Goal: Task Accomplishment & Management: Complete application form

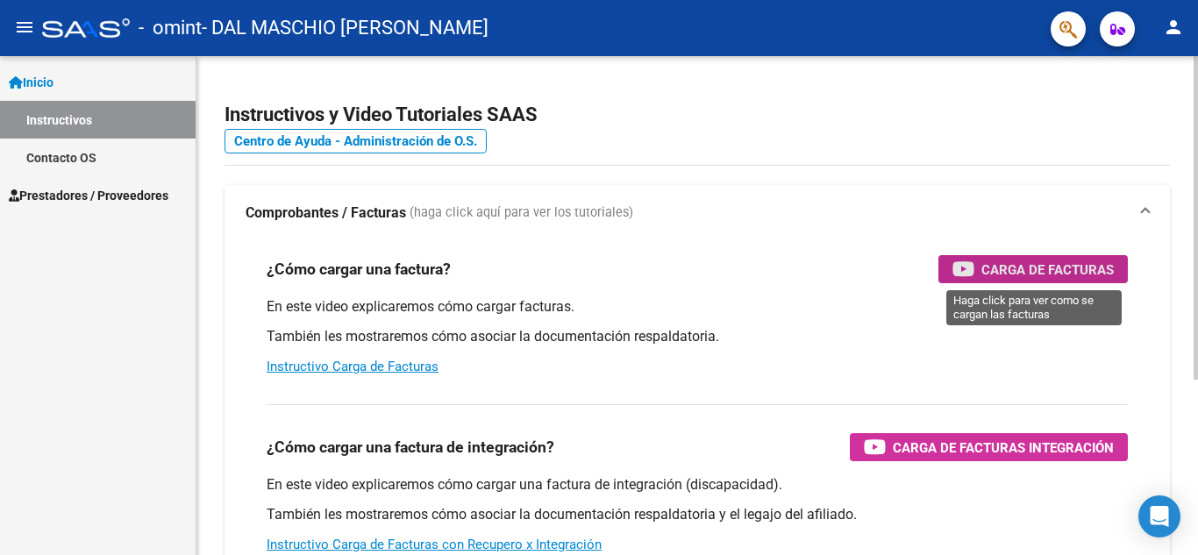
click at [1044, 265] on span "Carga de Facturas" at bounding box center [1047, 270] width 132 height 22
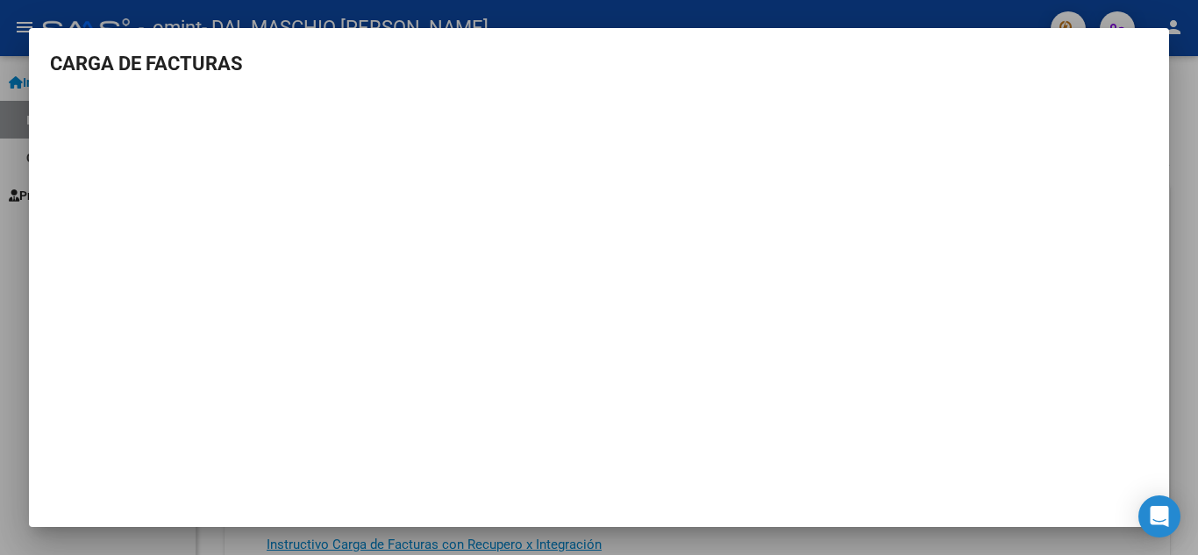
click at [941, 4] on div at bounding box center [599, 277] width 1198 height 555
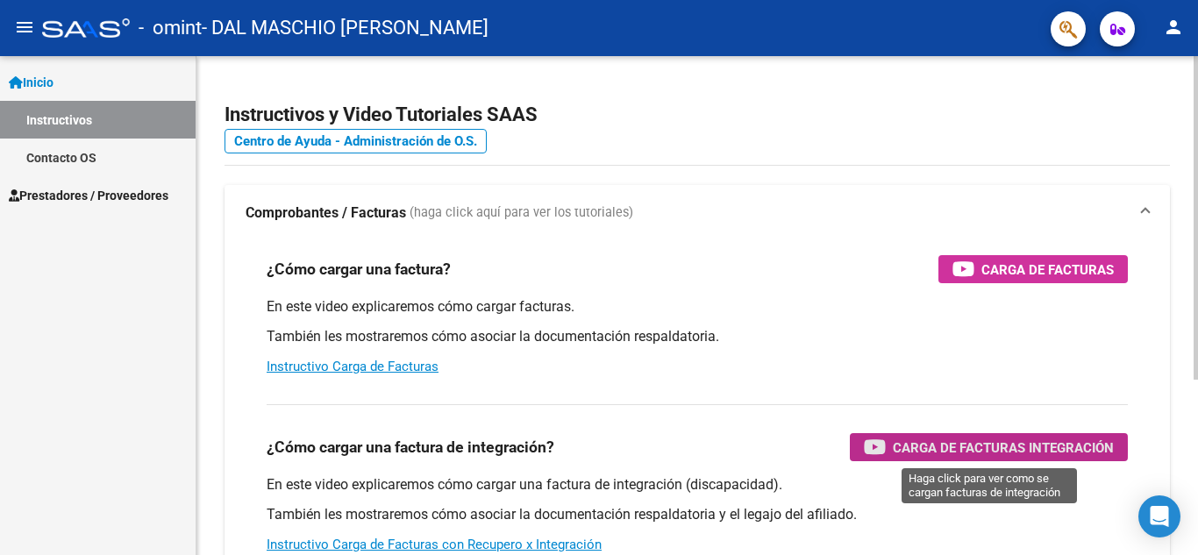
click at [987, 449] on span "Carga de Facturas Integración" at bounding box center [1002, 448] width 221 height 22
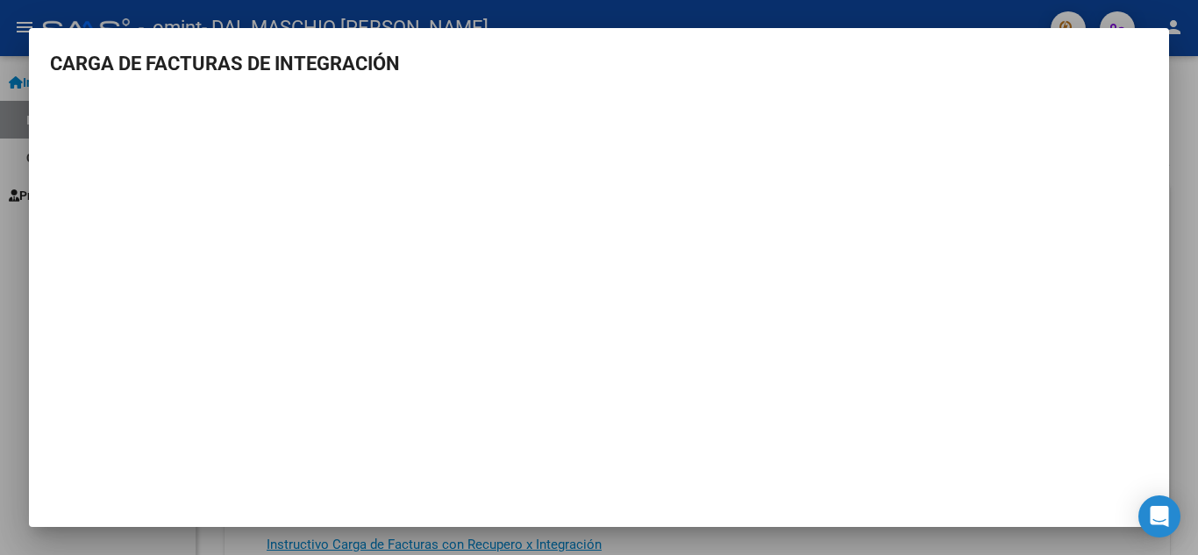
click at [820, 10] on div at bounding box center [599, 277] width 1198 height 555
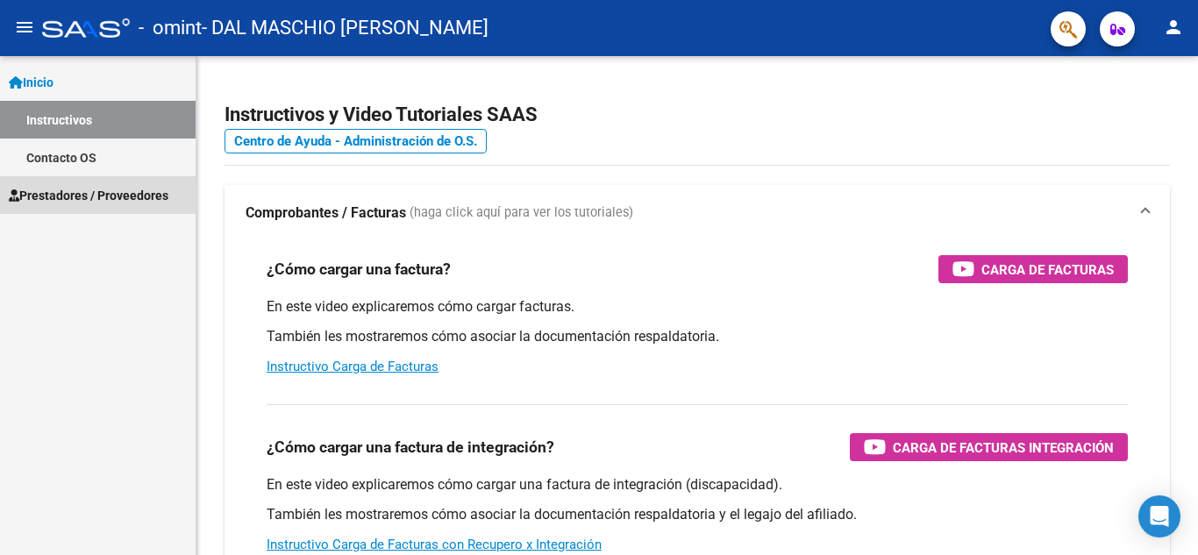
click at [92, 190] on span "Prestadores / Proveedores" at bounding box center [89, 195] width 160 height 19
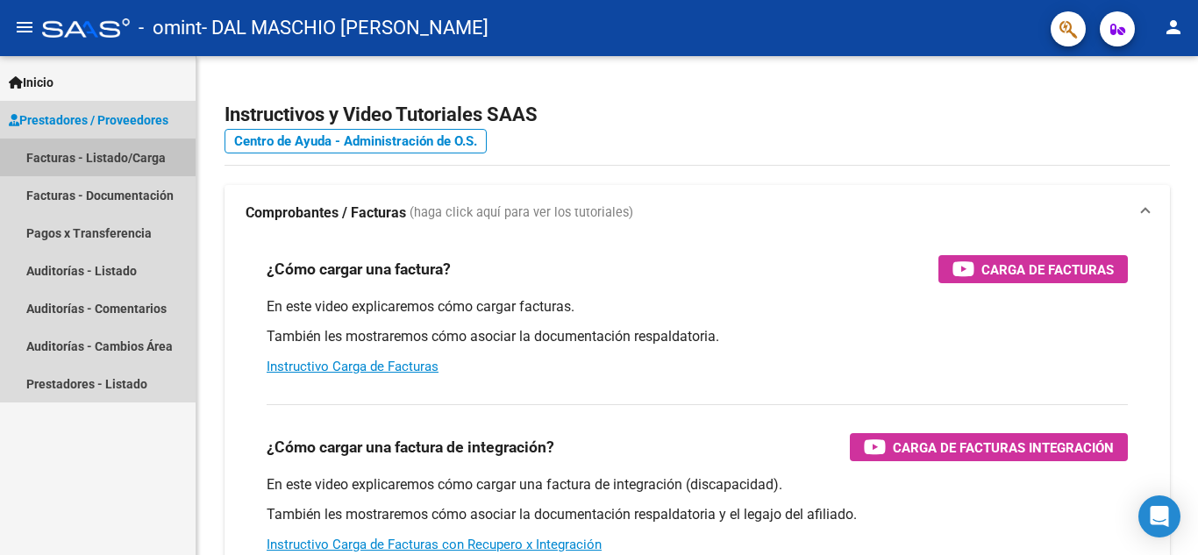
click at [116, 158] on link "Facturas - Listado/Carga" at bounding box center [98, 158] width 196 height 38
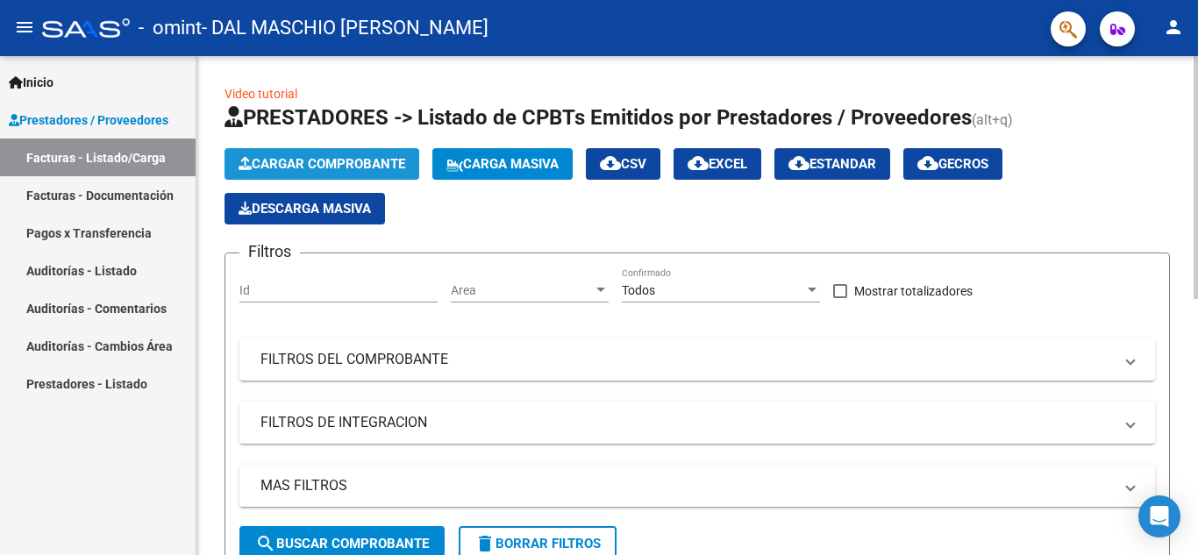
click at [360, 162] on span "Cargar Comprobante" at bounding box center [321, 164] width 167 height 16
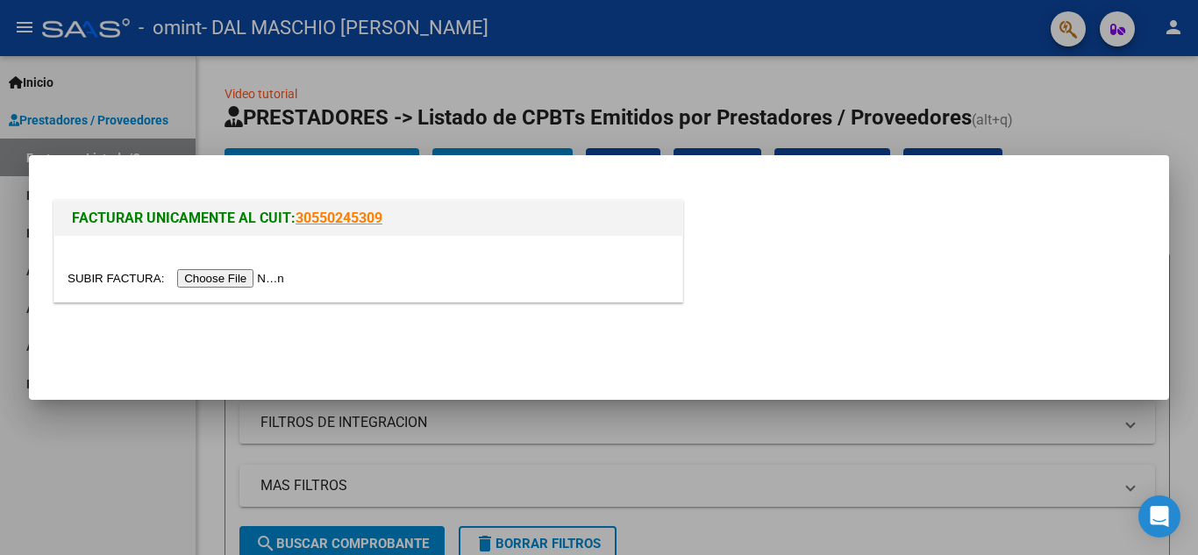
click at [231, 275] on input "file" at bounding box center [179, 278] width 222 height 18
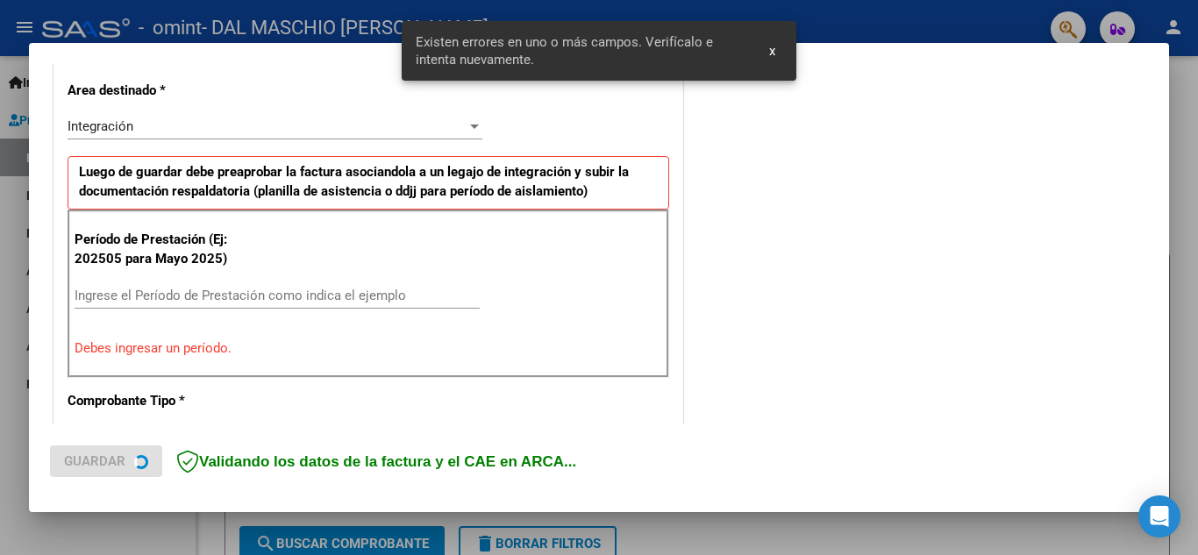
scroll to position [430, 0]
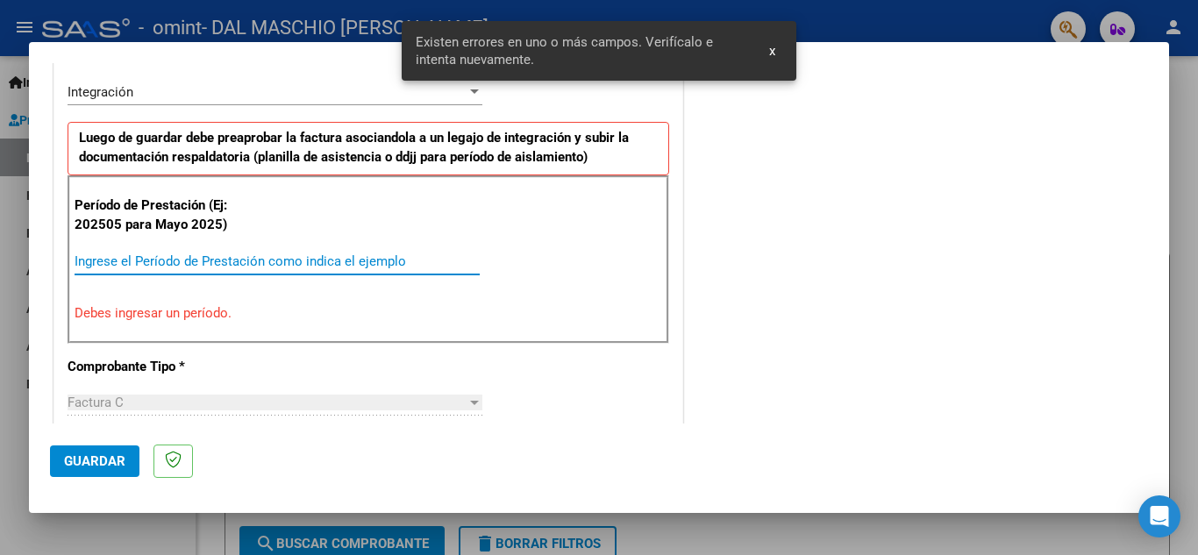
click at [201, 258] on input "Ingrese el Período de Prestación como indica el ejemplo" at bounding box center [277, 261] width 405 height 16
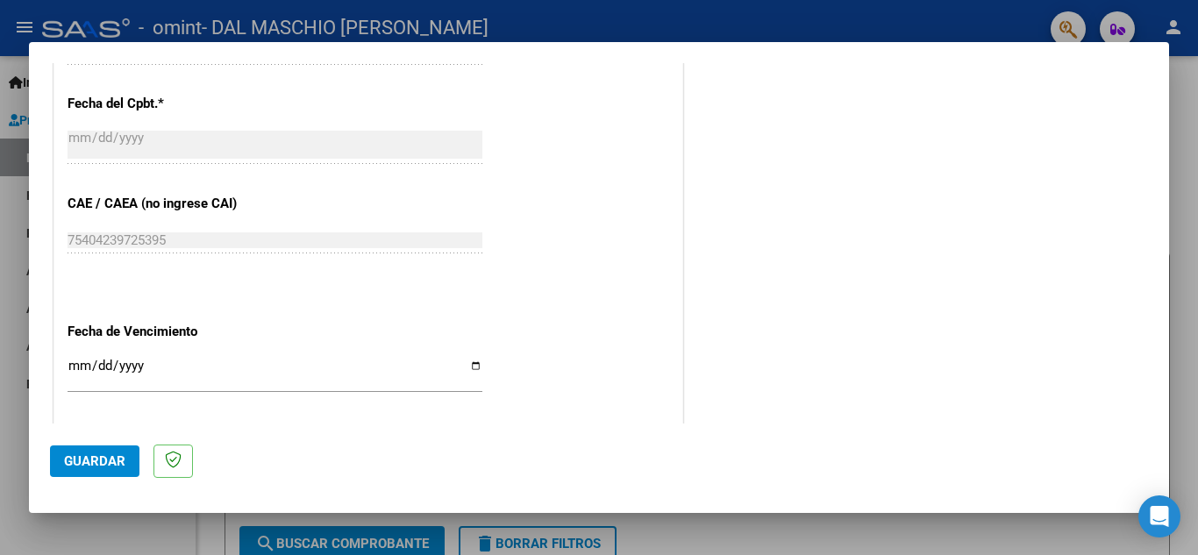
scroll to position [1044, 0]
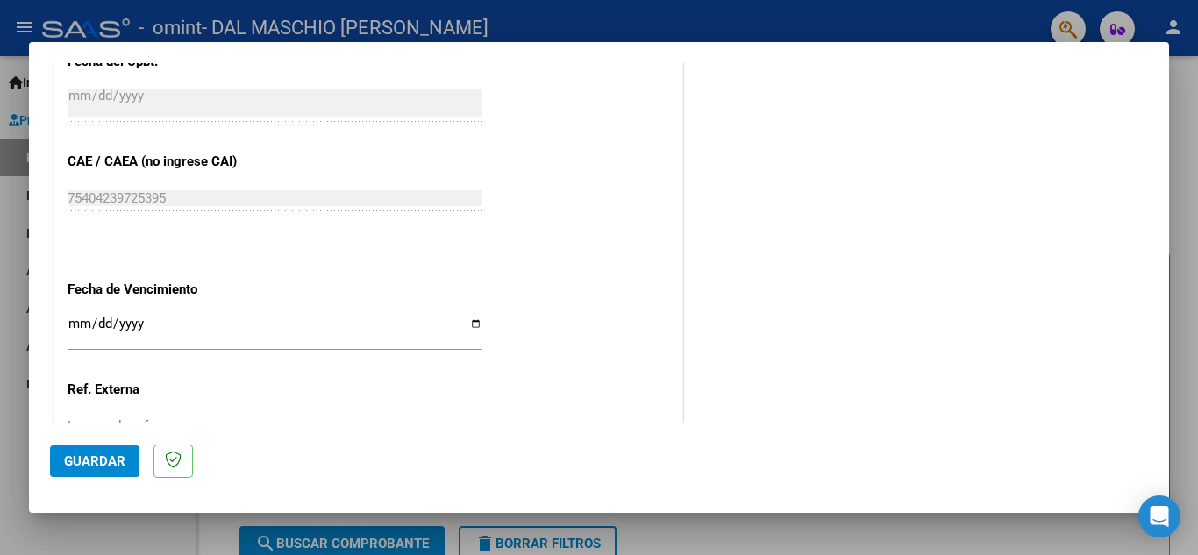
type input "202509"
click at [73, 328] on input "Ingresar la fecha" at bounding box center [275, 330] width 415 height 28
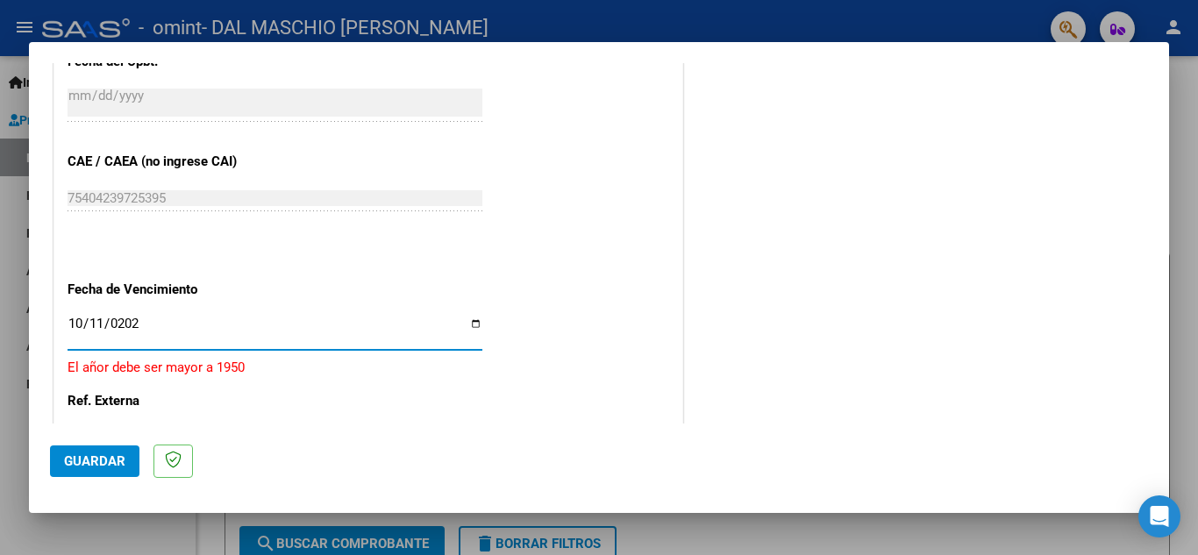
type input "[DATE]"
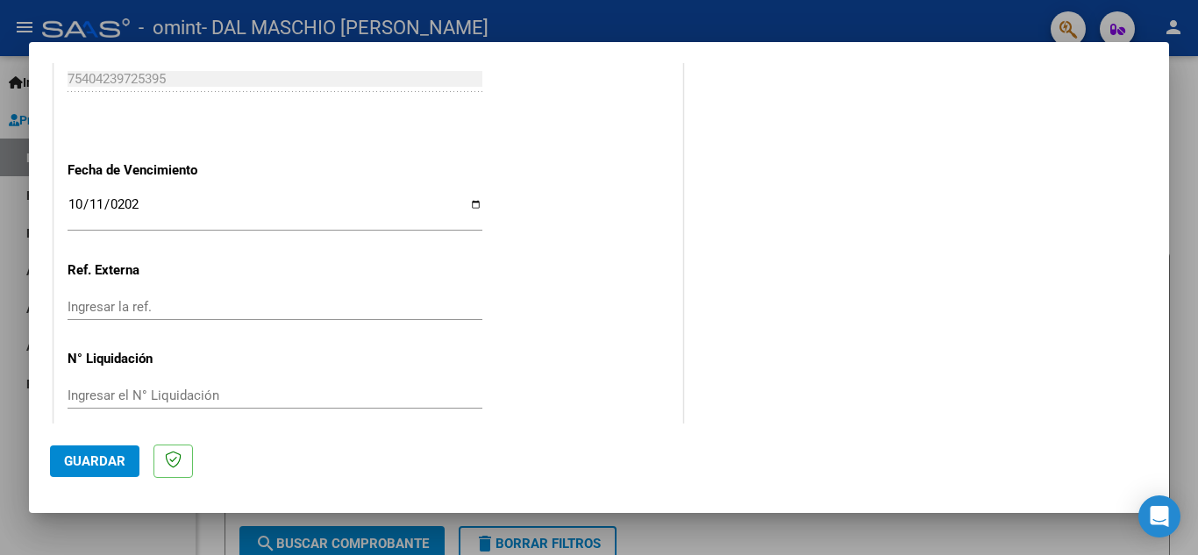
scroll to position [1183, 0]
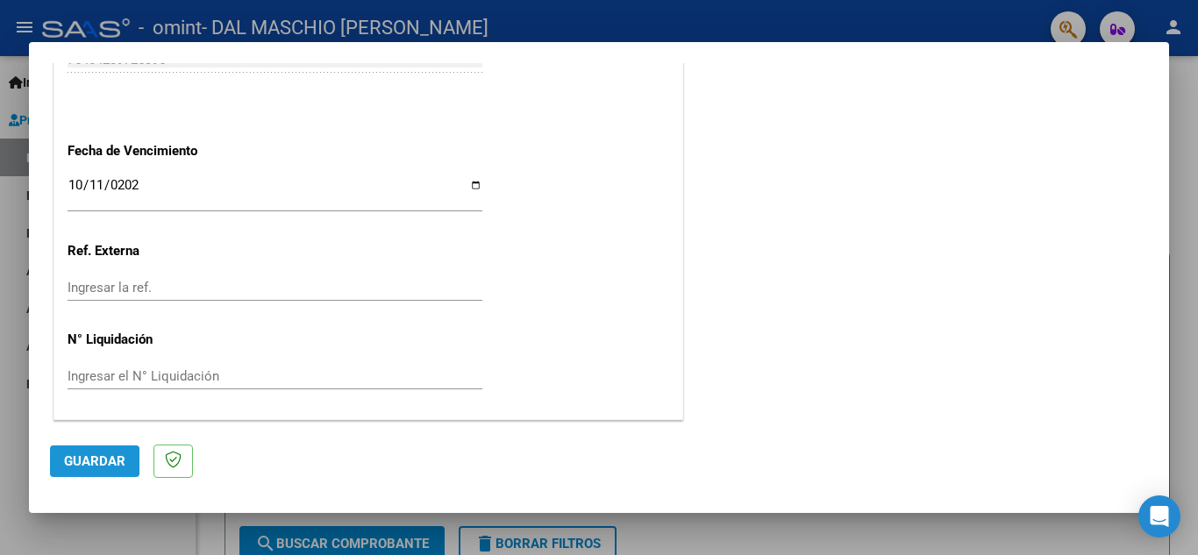
drag, startPoint x: 100, startPoint y: 459, endPoint x: 115, endPoint y: 449, distance: 18.2
click at [102, 459] on span "Guardar" at bounding box center [94, 461] width 61 height 16
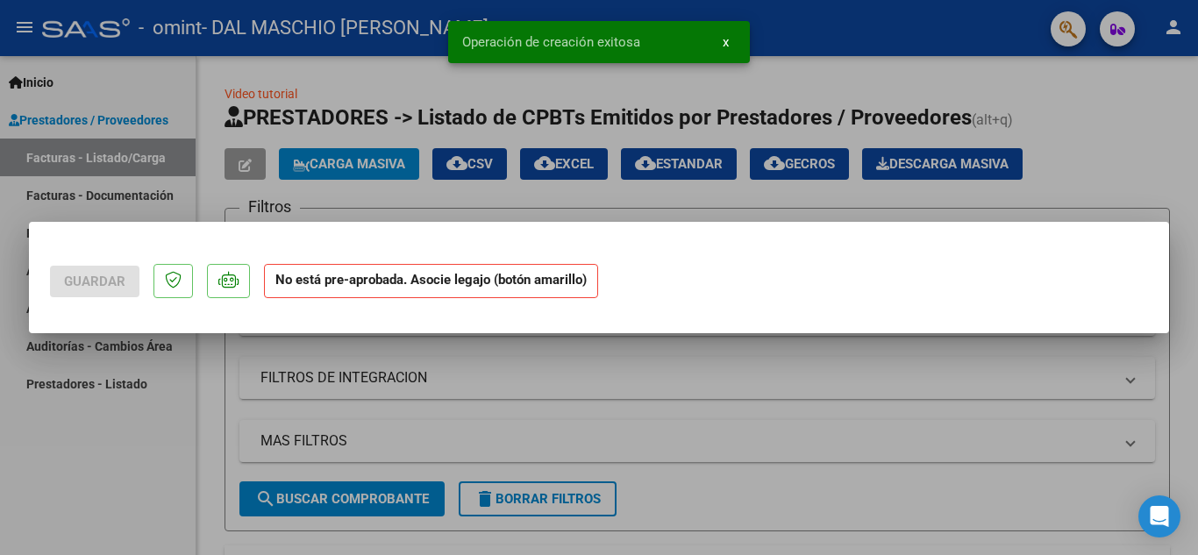
scroll to position [0, 0]
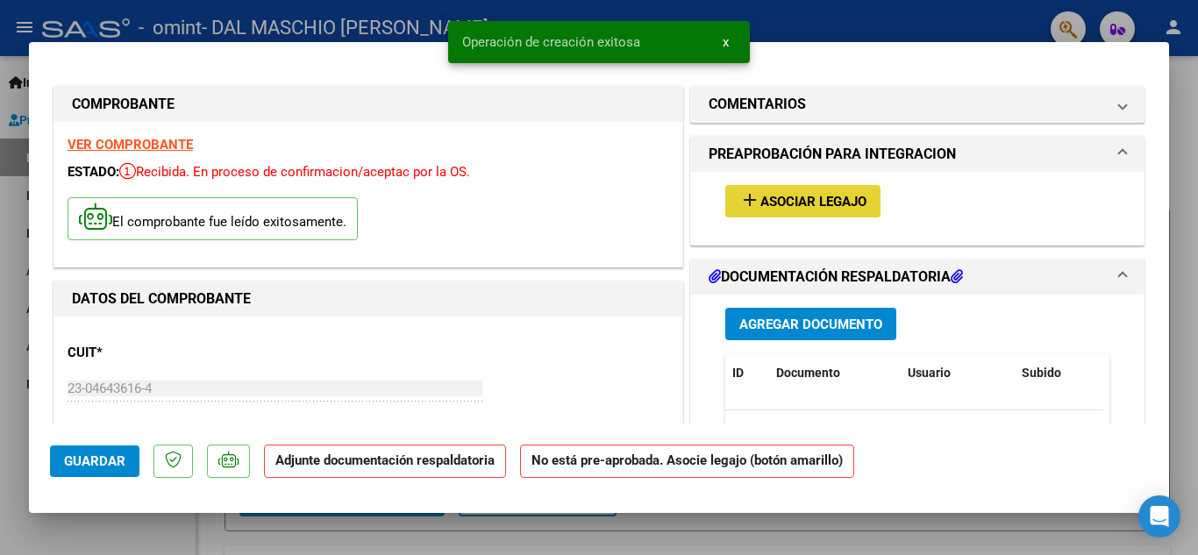
click at [785, 195] on span "Asociar Legajo" at bounding box center [813, 202] width 106 height 16
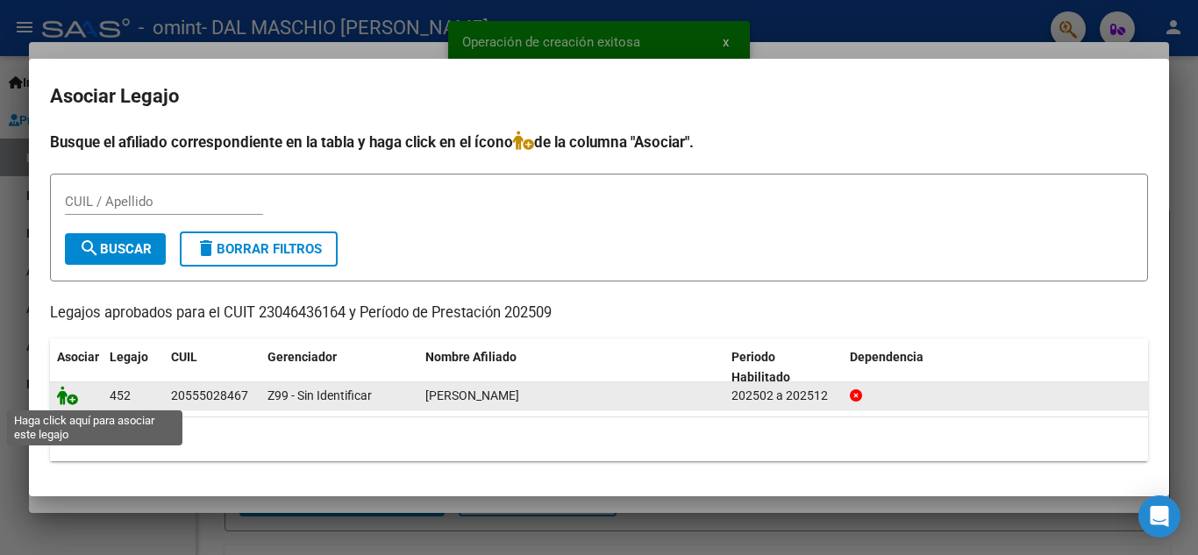
click at [68, 402] on icon at bounding box center [67, 395] width 21 height 19
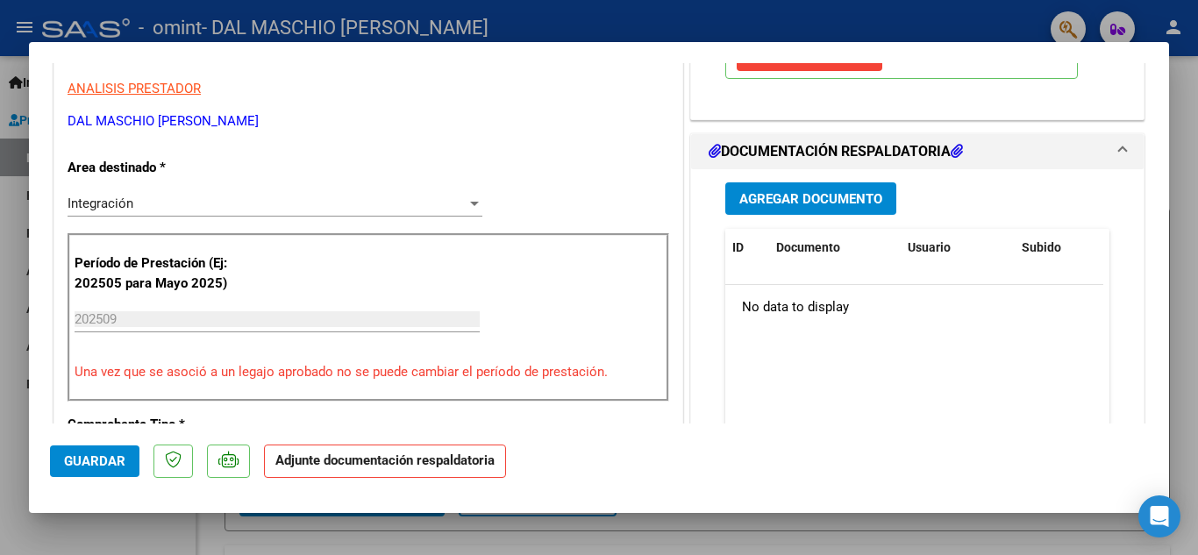
scroll to position [351, 0]
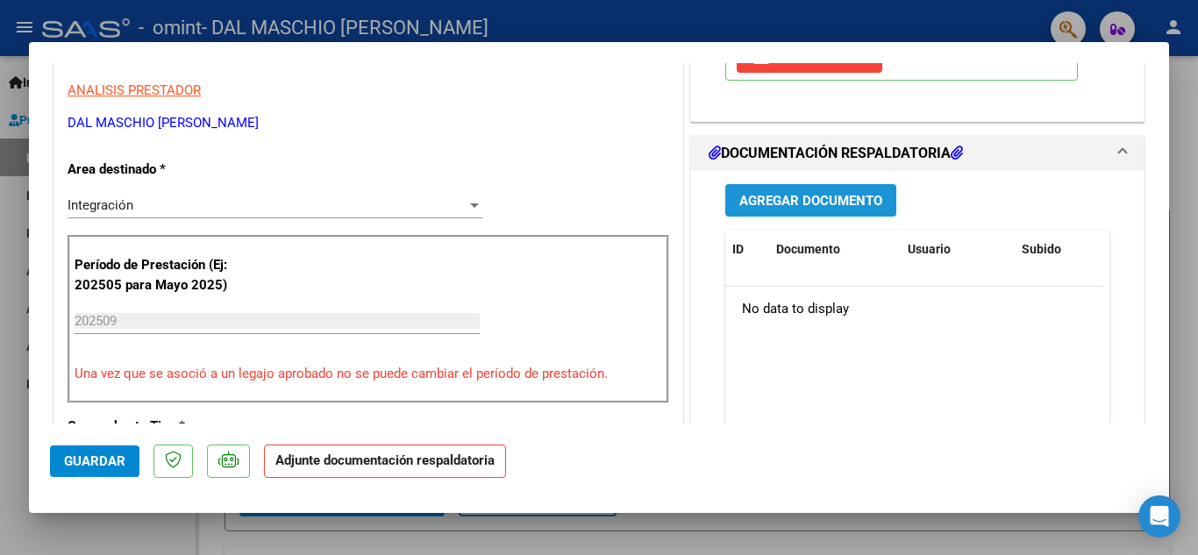
click at [809, 203] on span "Agregar Documento" at bounding box center [810, 201] width 143 height 16
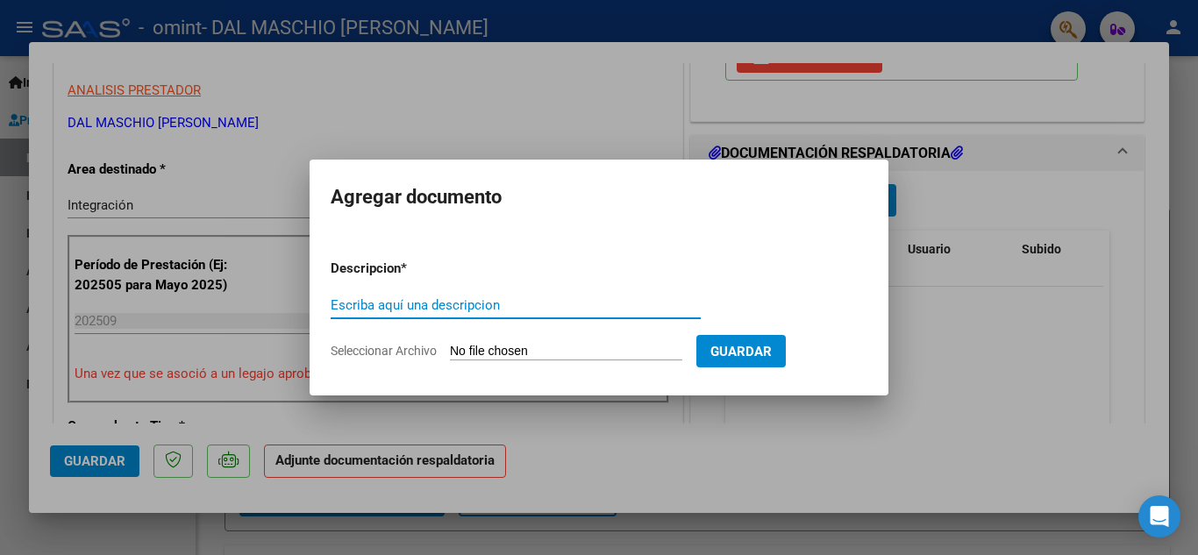
click at [399, 302] on input "Escriba aquí una descripcion" at bounding box center [516, 305] width 370 height 16
type input "PLANILLA"
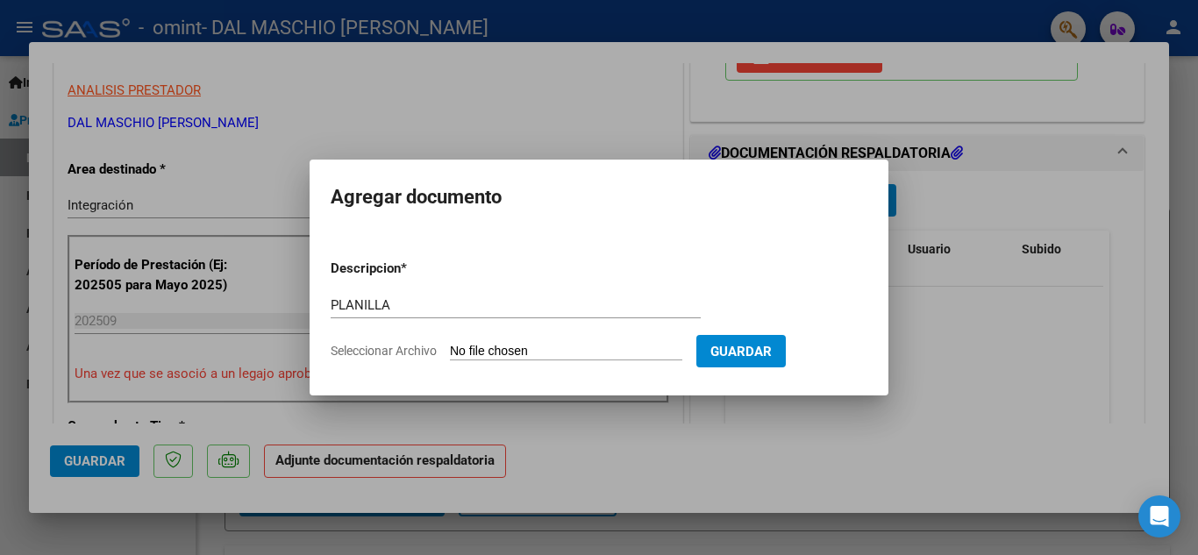
click at [575, 349] on input "Seleccionar Archivo" at bounding box center [566, 352] width 232 height 17
type input "C:\fakepath\[PERSON_NAME] - SEPT.pdf"
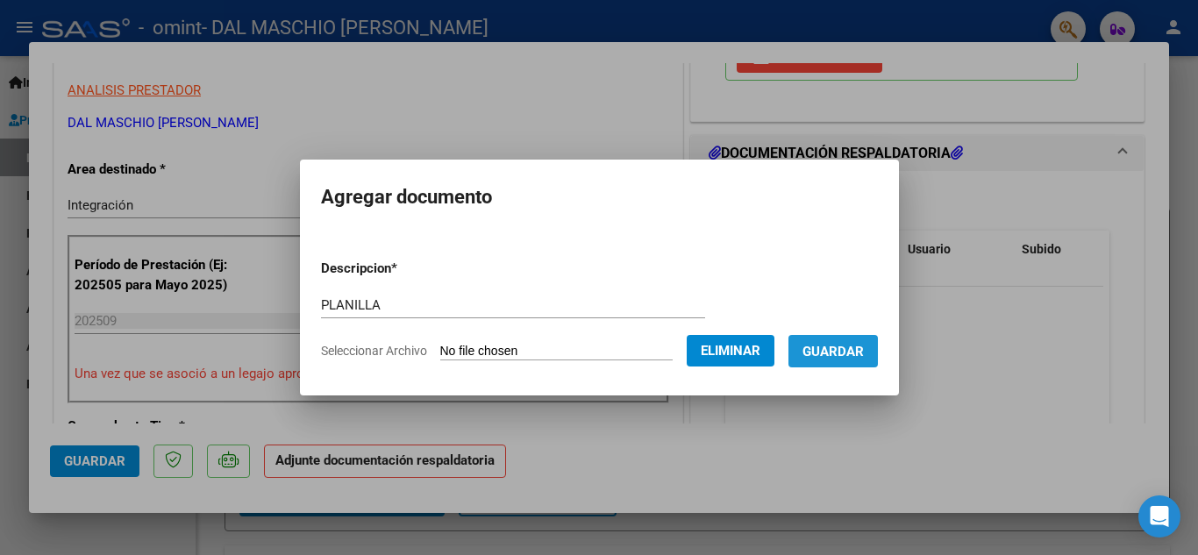
click at [856, 348] on span "Guardar" at bounding box center [832, 352] width 61 height 16
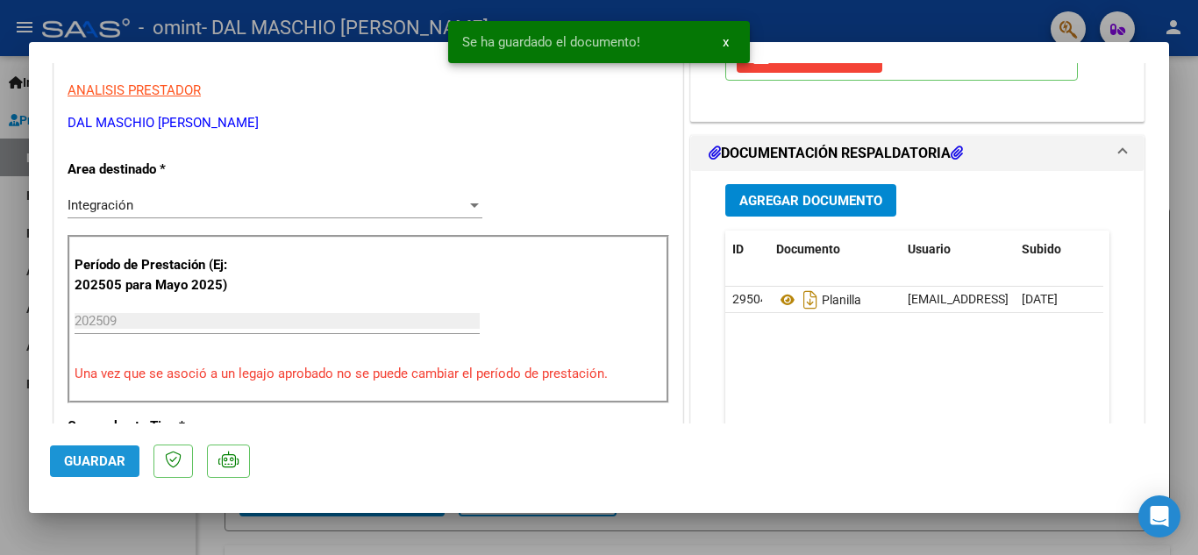
click at [103, 457] on span "Guardar" at bounding box center [94, 461] width 61 height 16
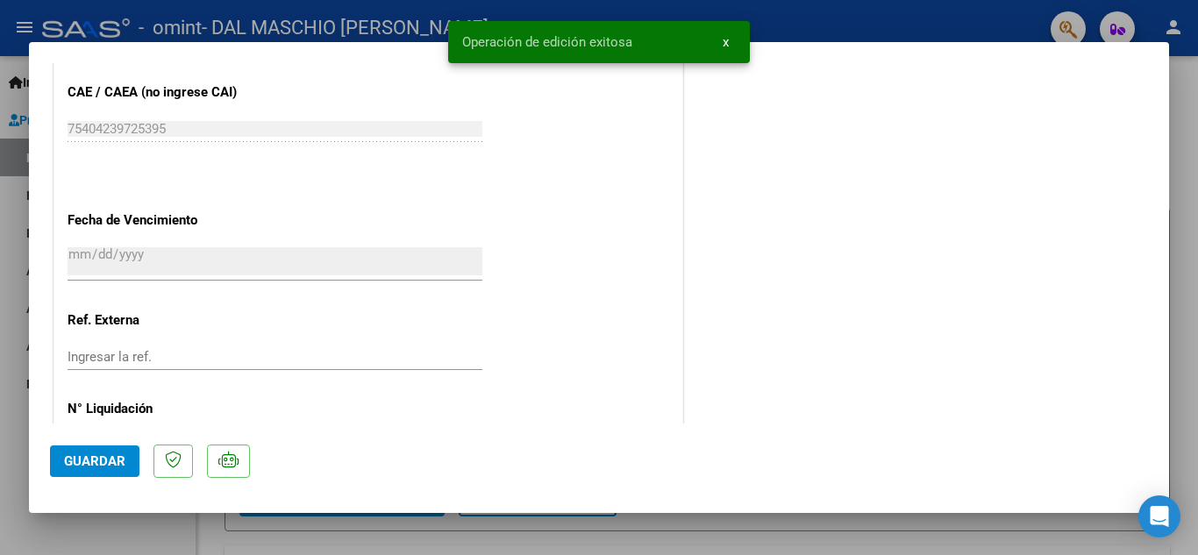
scroll to position [1209, 0]
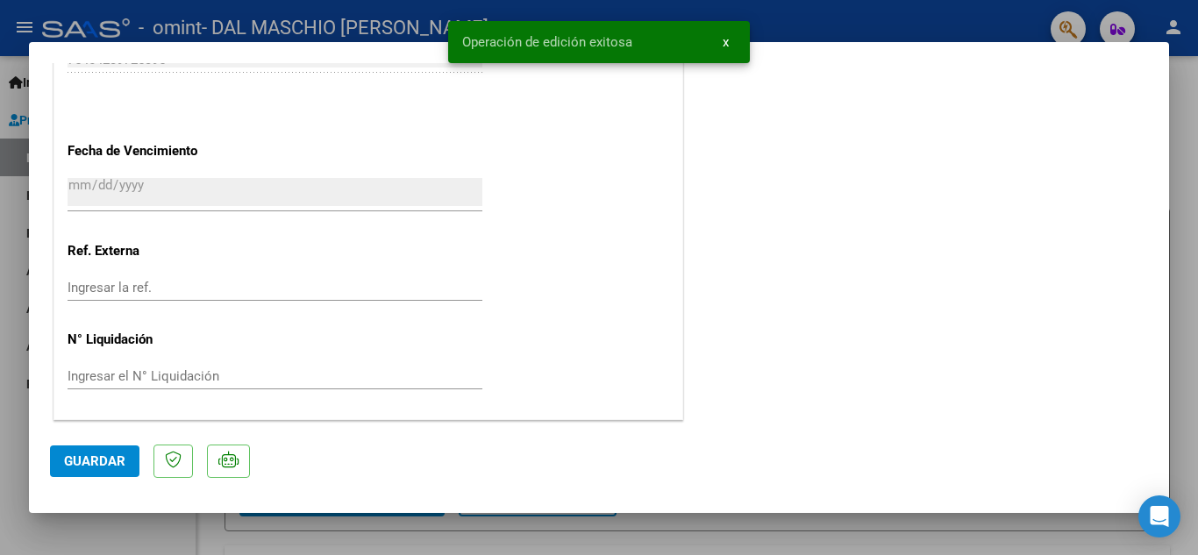
click at [956, 16] on div at bounding box center [599, 277] width 1198 height 555
type input "$ 0,00"
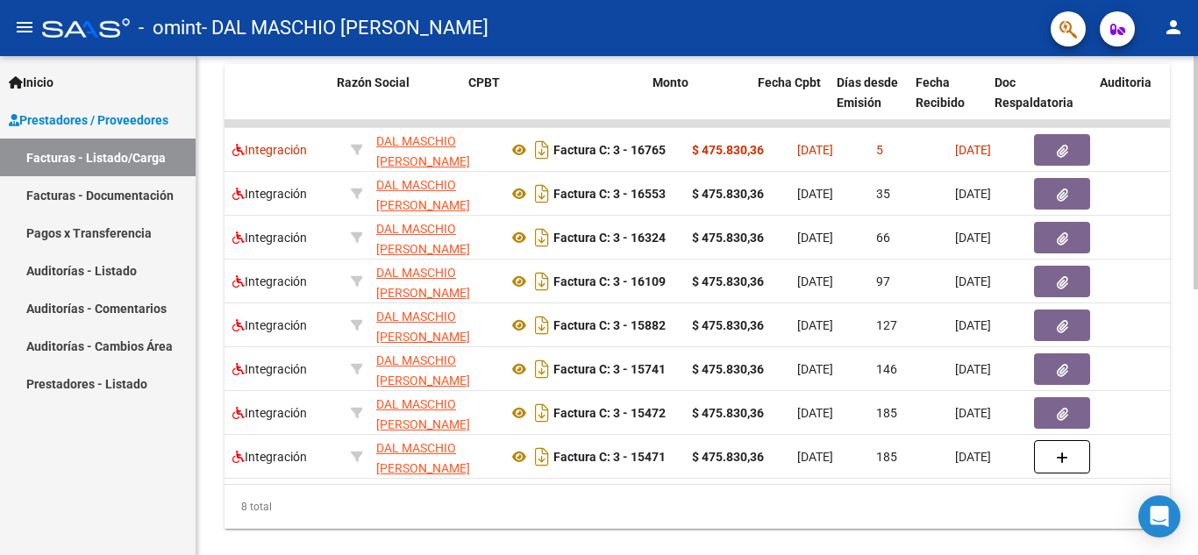
scroll to position [0, 380]
